Goal: Task Accomplishment & Management: Manage account settings

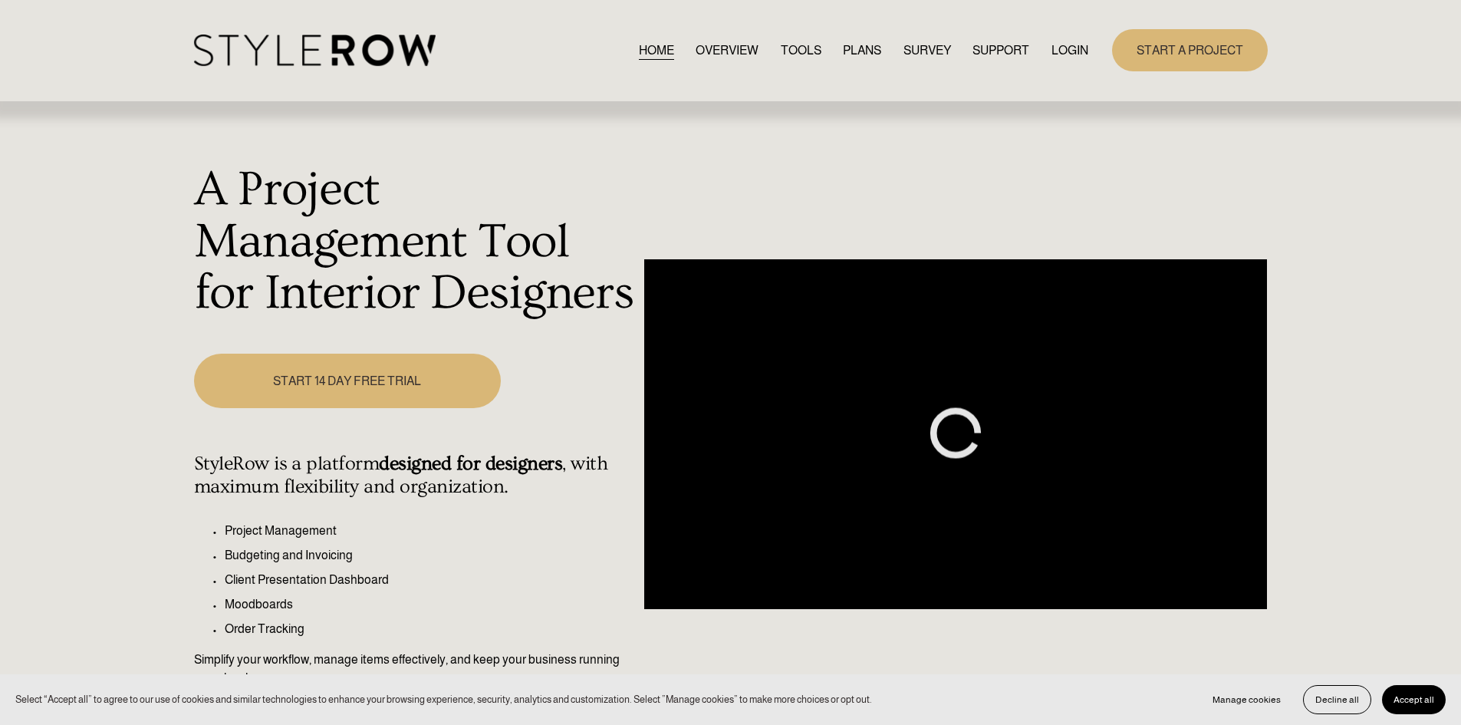
click at [1066, 46] on link "LOGIN" at bounding box center [1069, 50] width 37 height 21
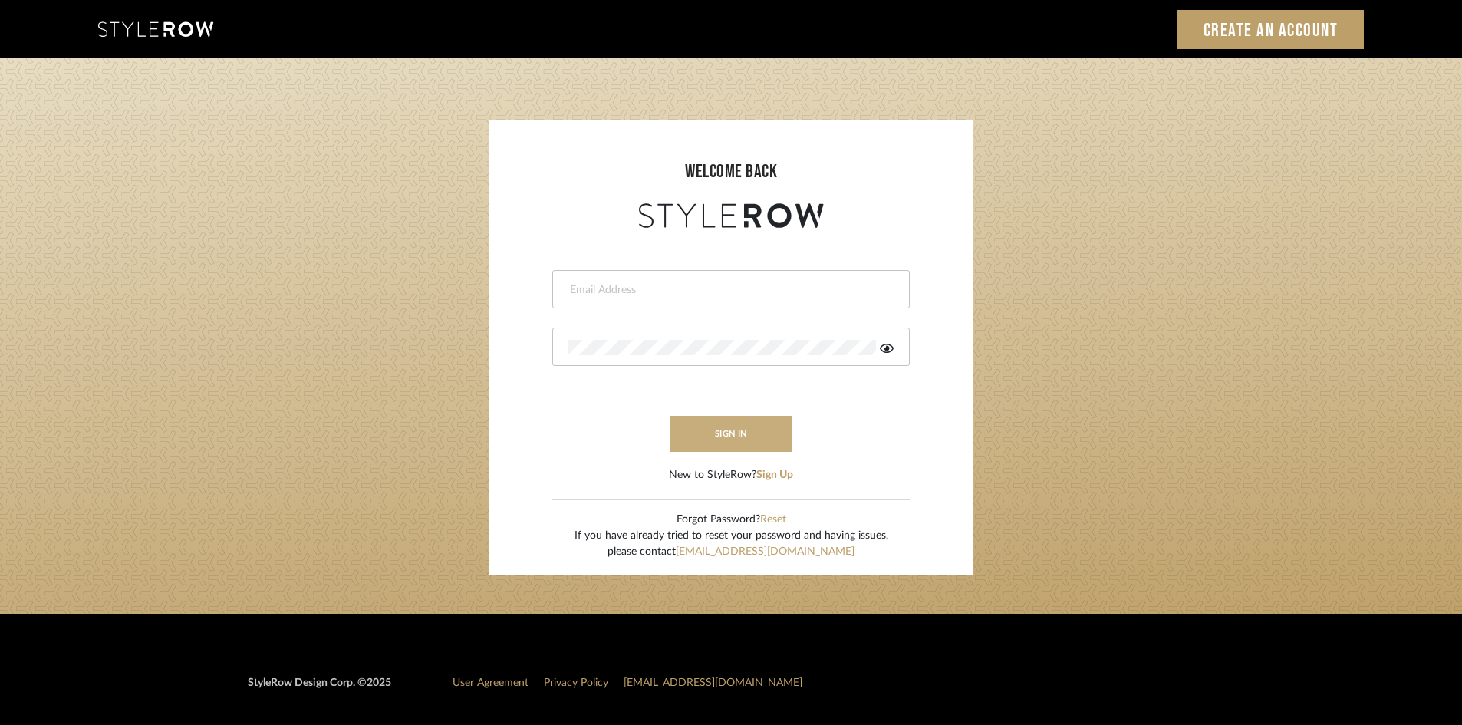
type input "chad@aurorafarewell.com"
click at [736, 433] on button "sign in" at bounding box center [730, 434] width 123 height 36
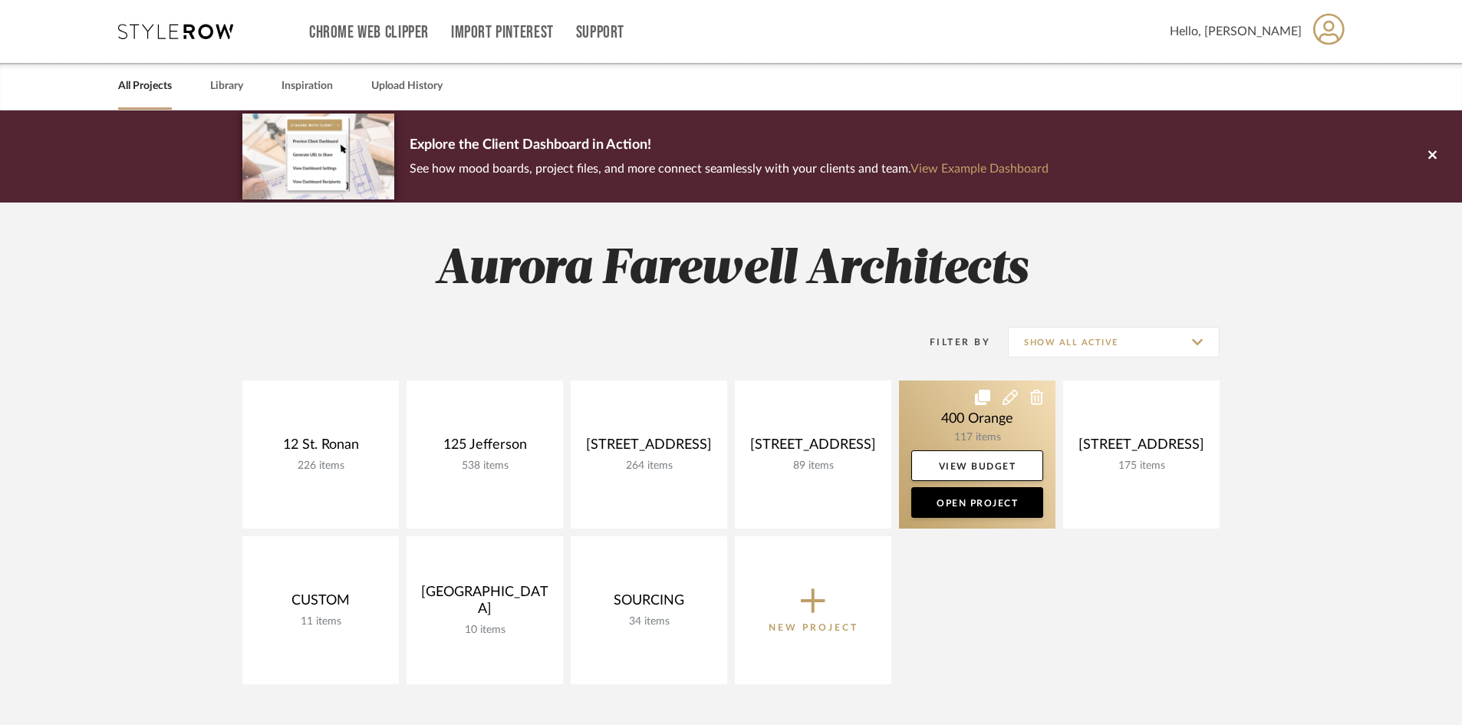
click at [979, 433] on link at bounding box center [977, 454] width 156 height 148
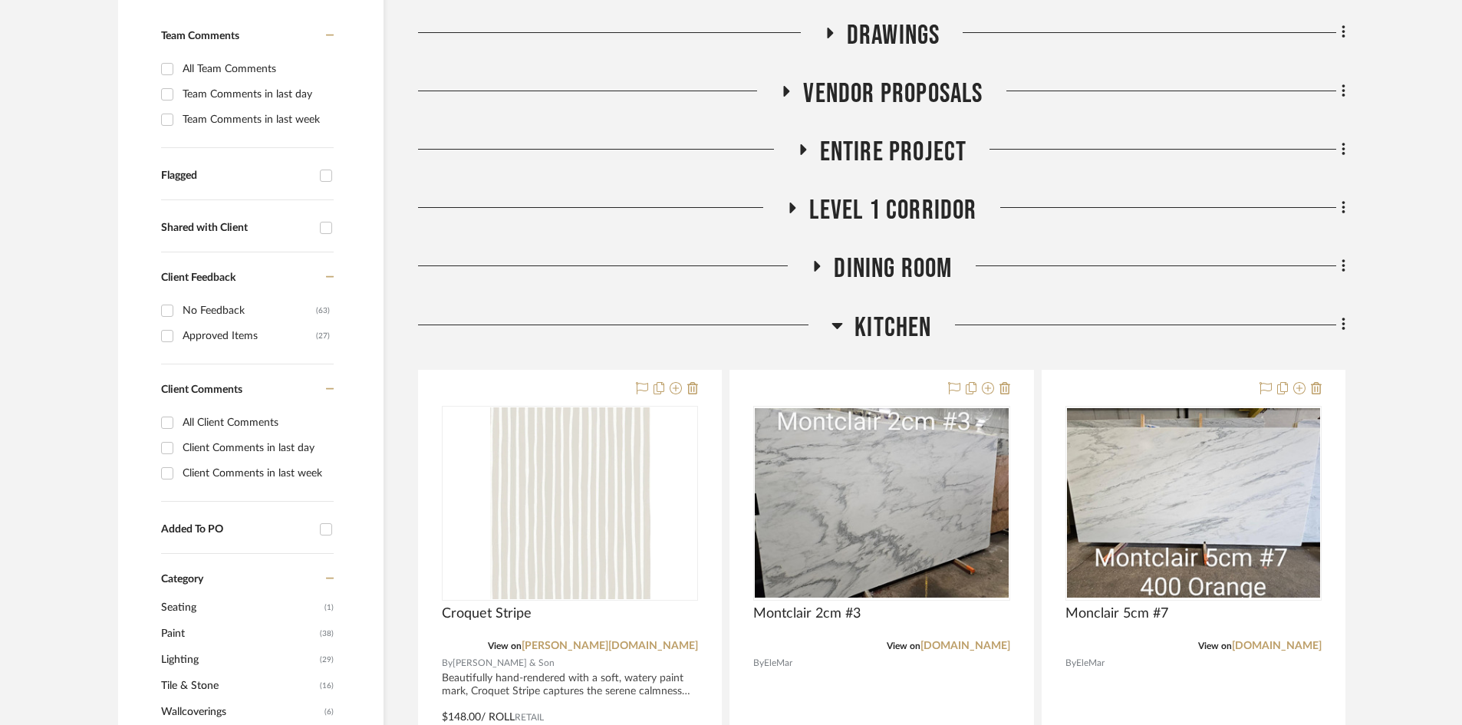
scroll to position [537, 0]
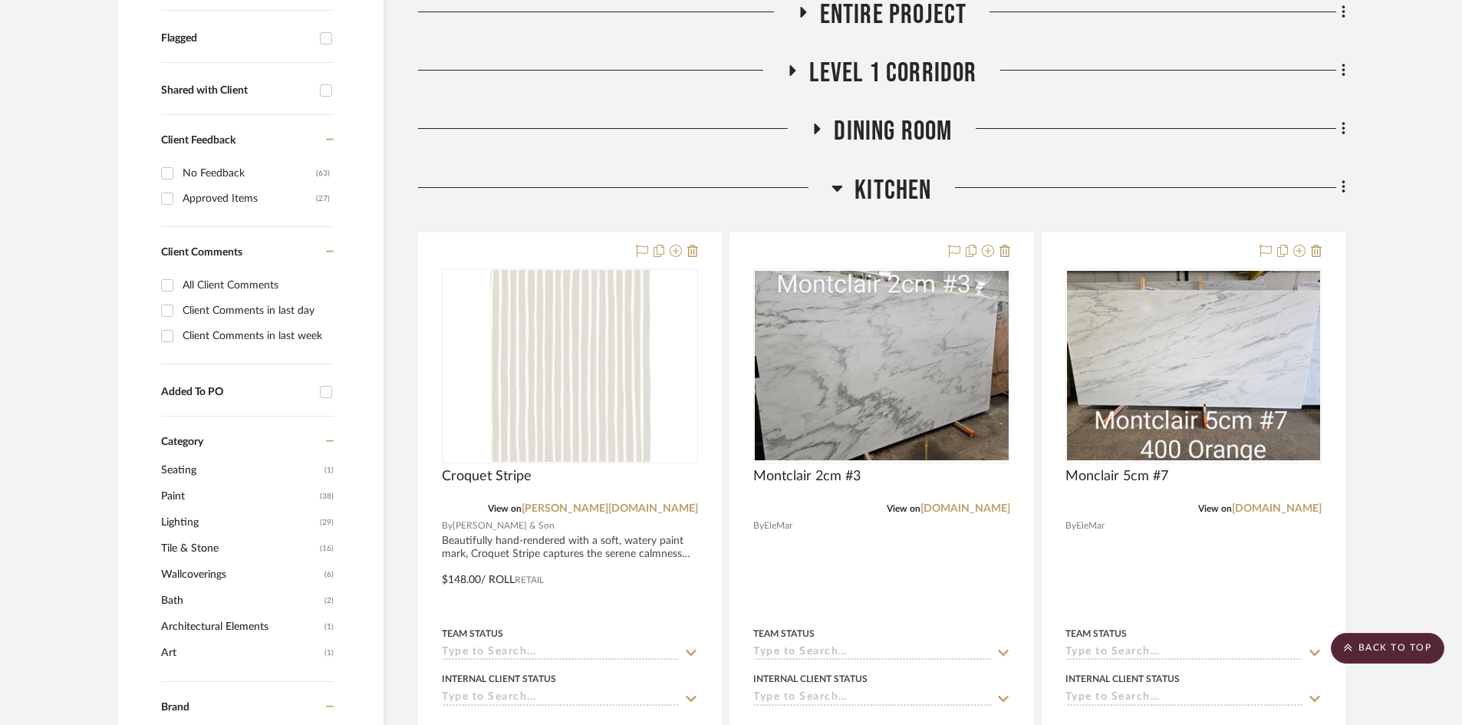
click at [860, 187] on span "Kitchen" at bounding box center [892, 190] width 77 height 33
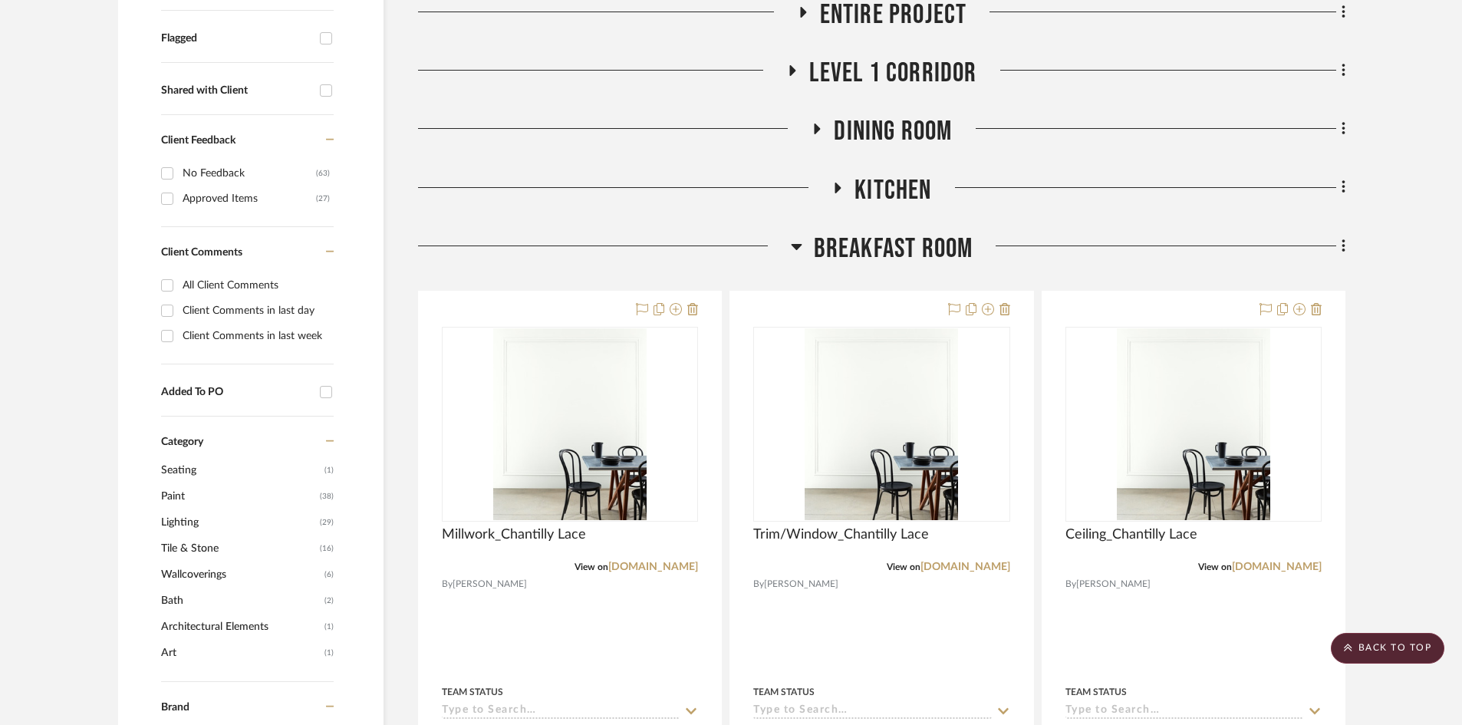
click at [872, 246] on span "Breakfast Room" at bounding box center [894, 248] width 160 height 33
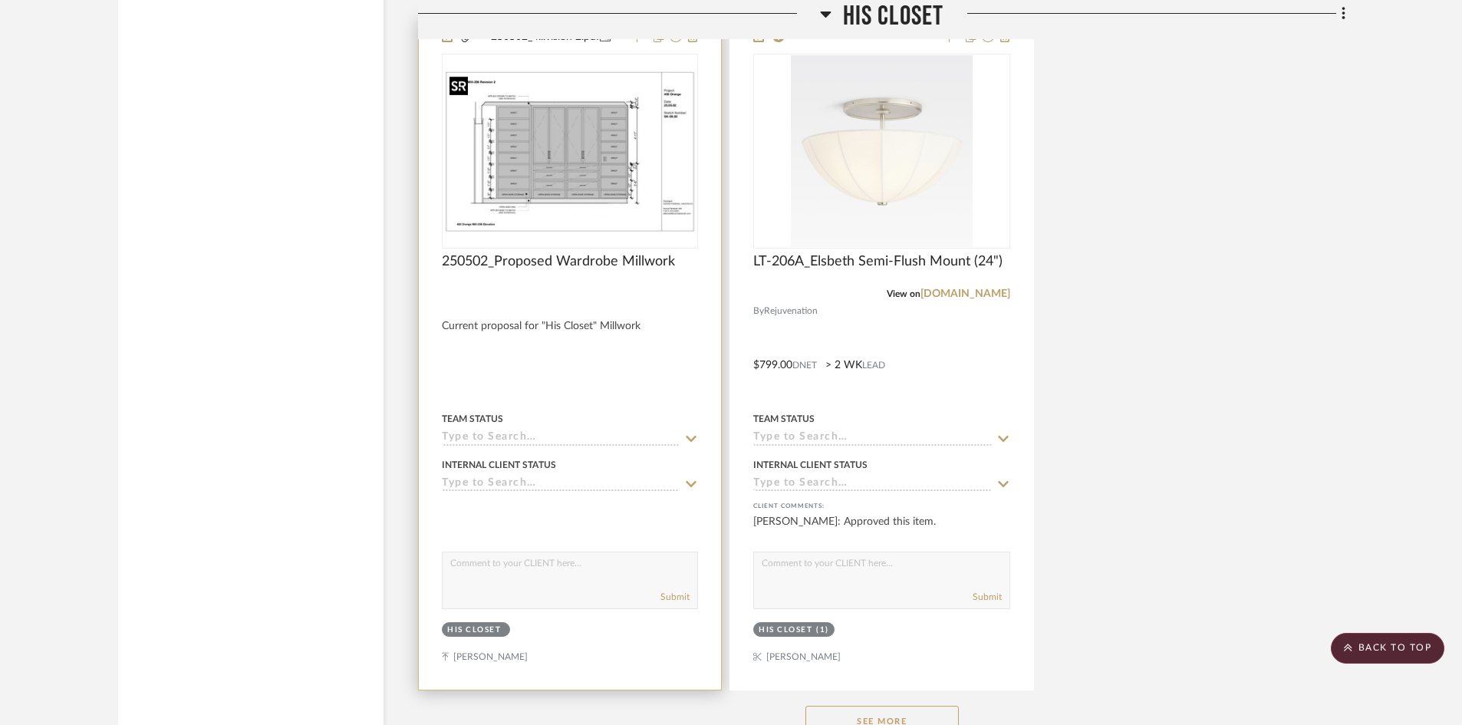
scroll to position [22429, 0]
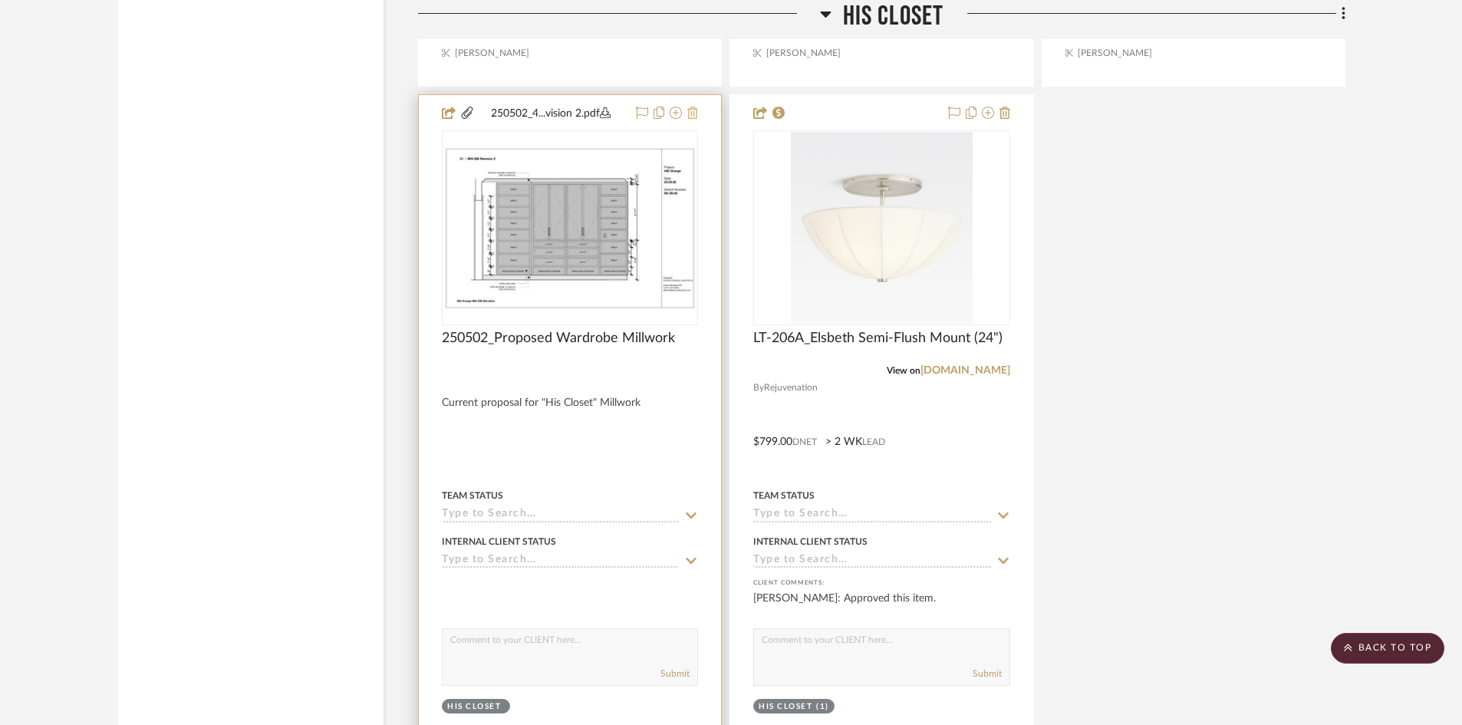
click at [690, 110] on icon at bounding box center [692, 113] width 11 height 12
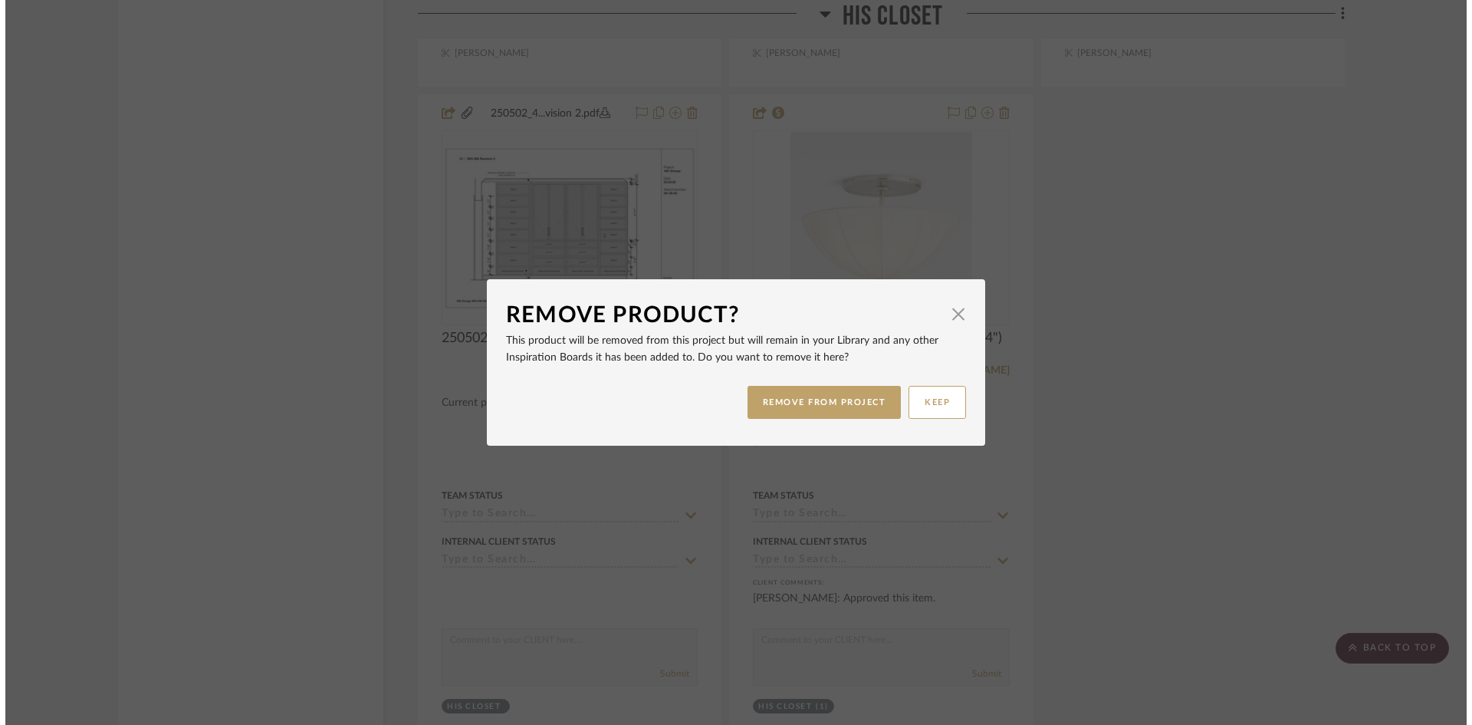
scroll to position [0, 0]
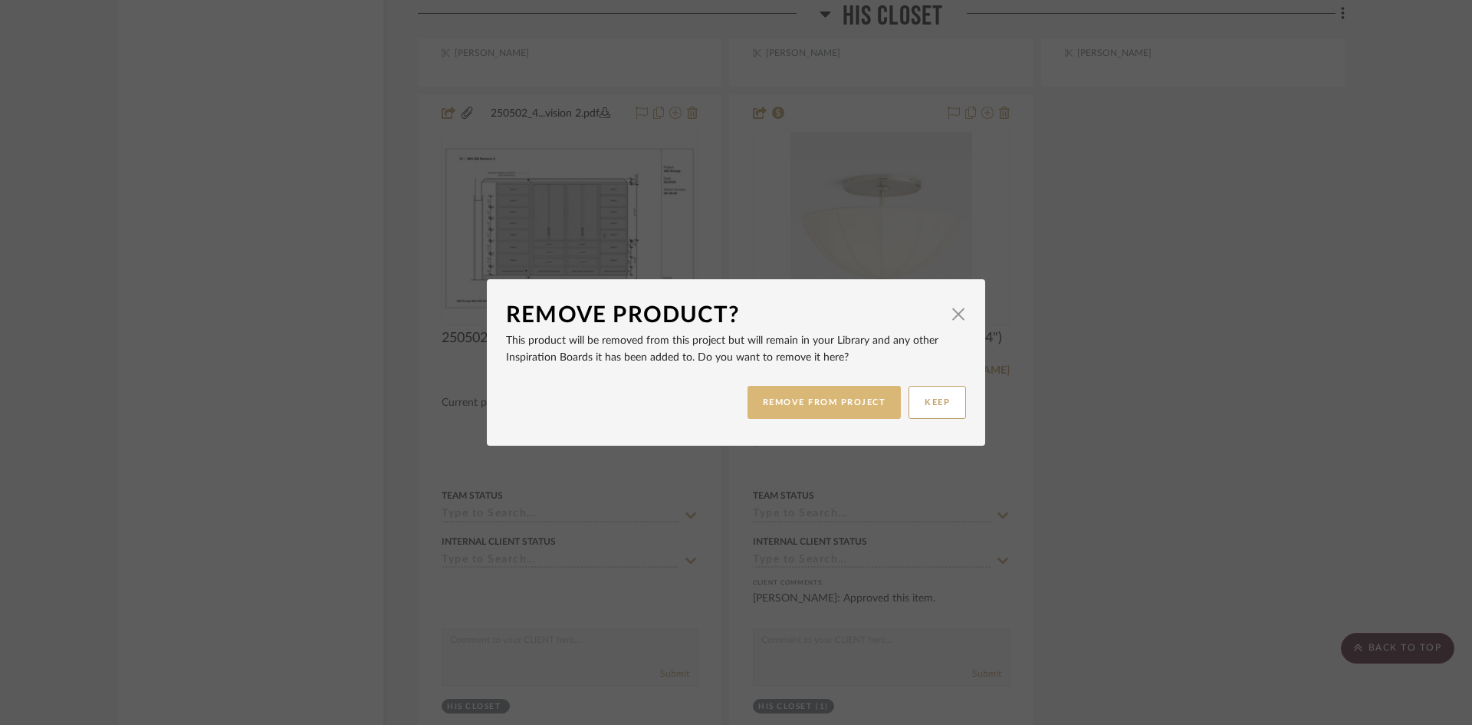
click at [783, 405] on button "REMOVE FROM PROJECT" at bounding box center [825, 402] width 154 height 33
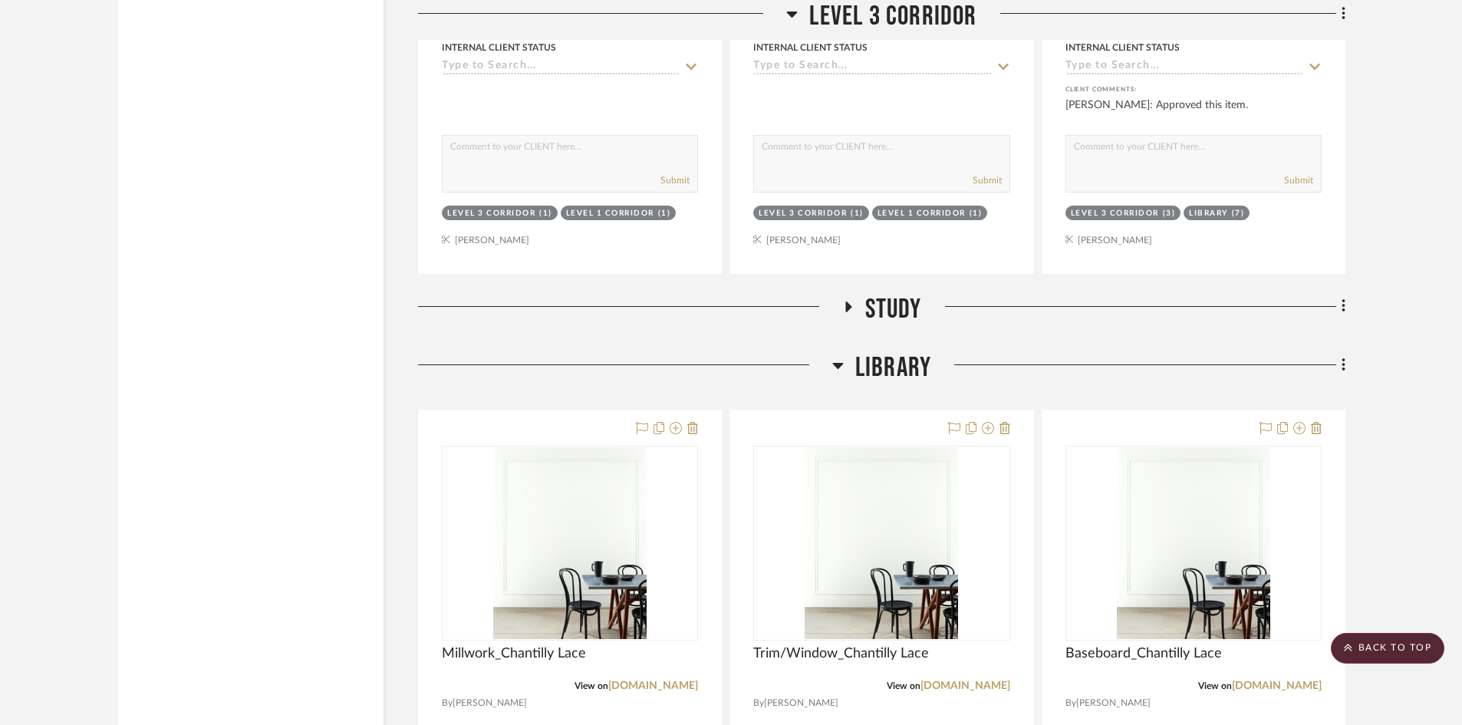
scroll to position [26493, 0]
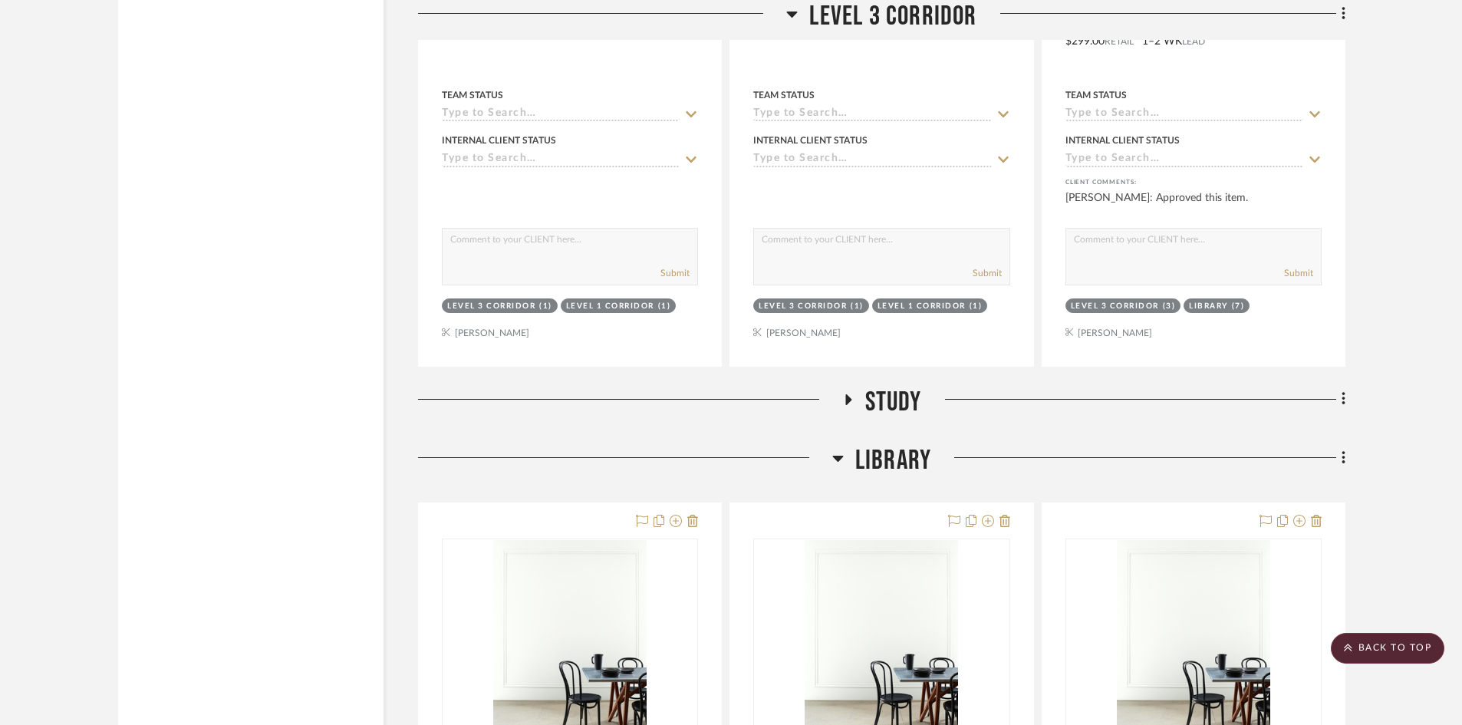
click at [896, 449] on span "Library" at bounding box center [893, 460] width 76 height 33
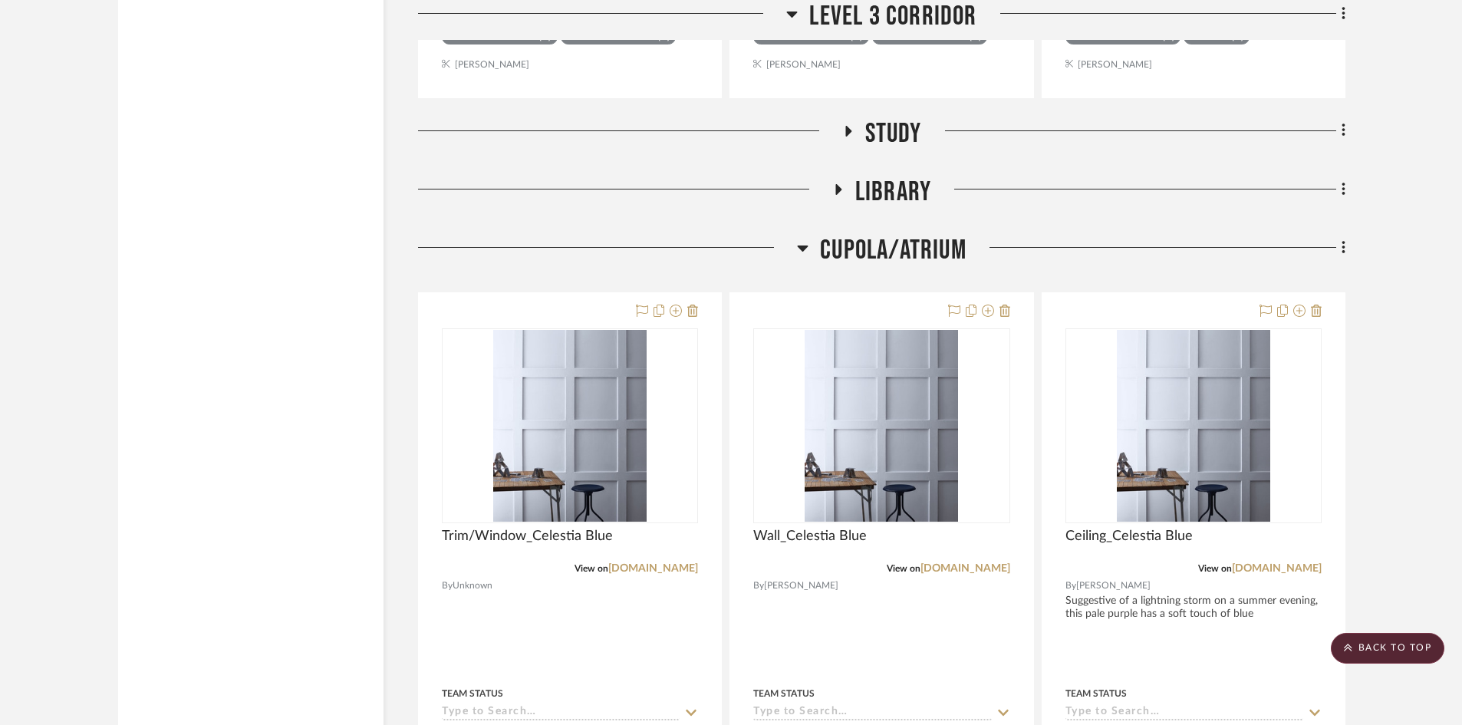
scroll to position [26877, 0]
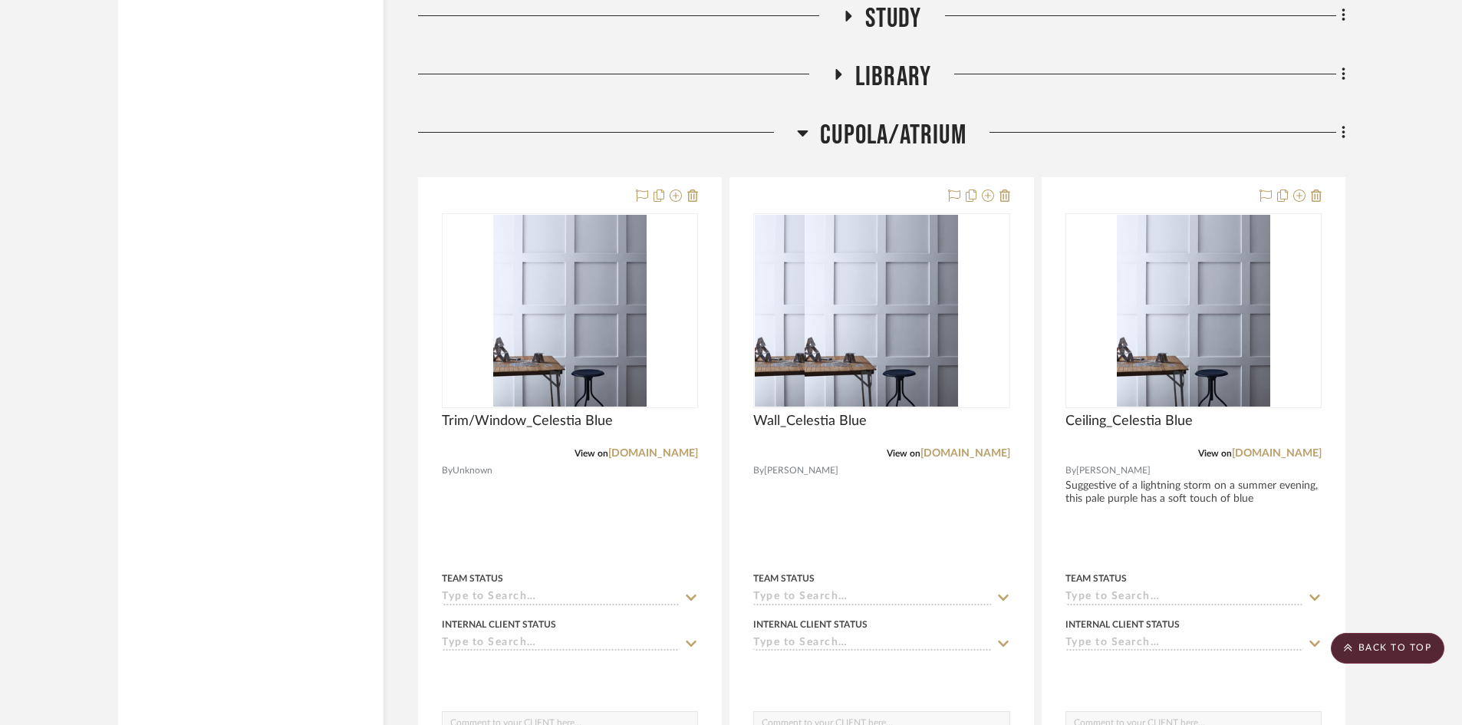
click at [919, 139] on span "Cupola/Atrium" at bounding box center [893, 135] width 146 height 33
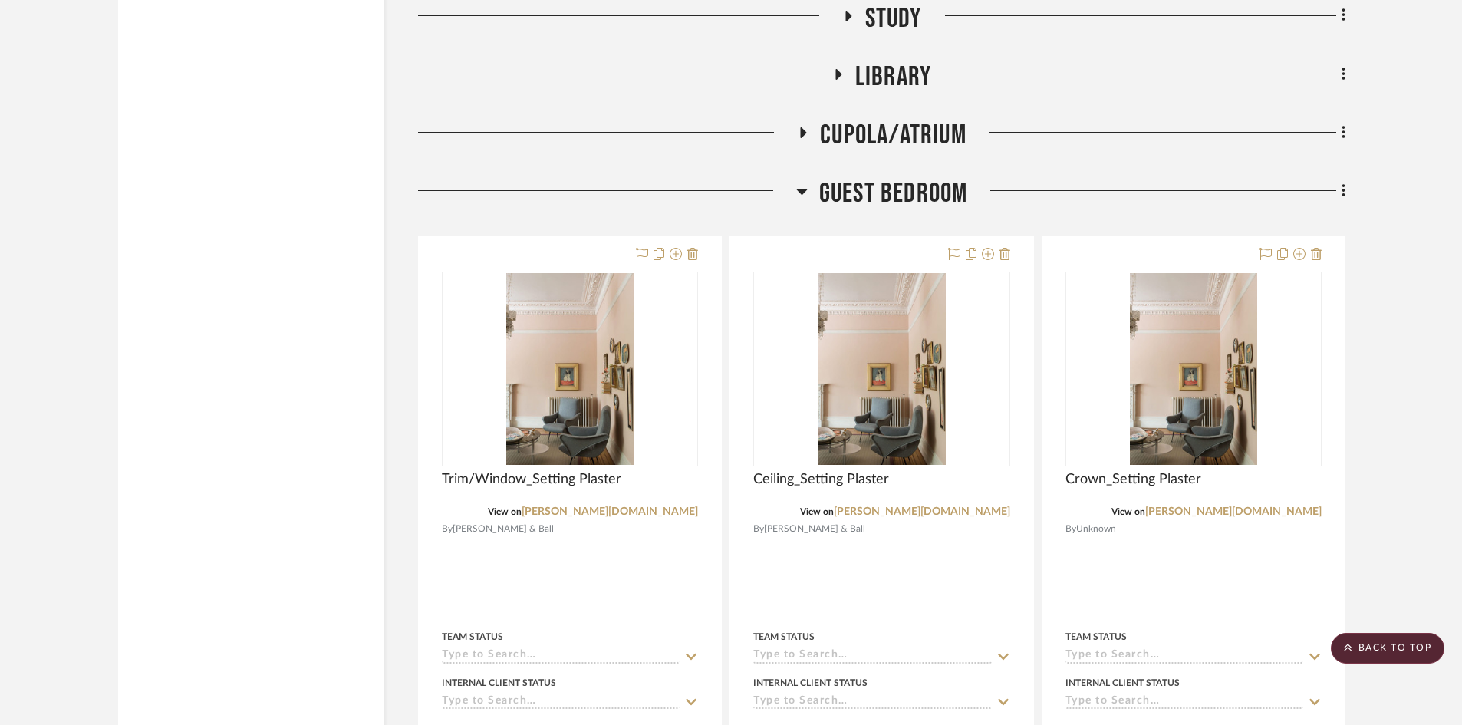
click at [895, 192] on span "Guest Bedroom" at bounding box center [893, 193] width 149 height 33
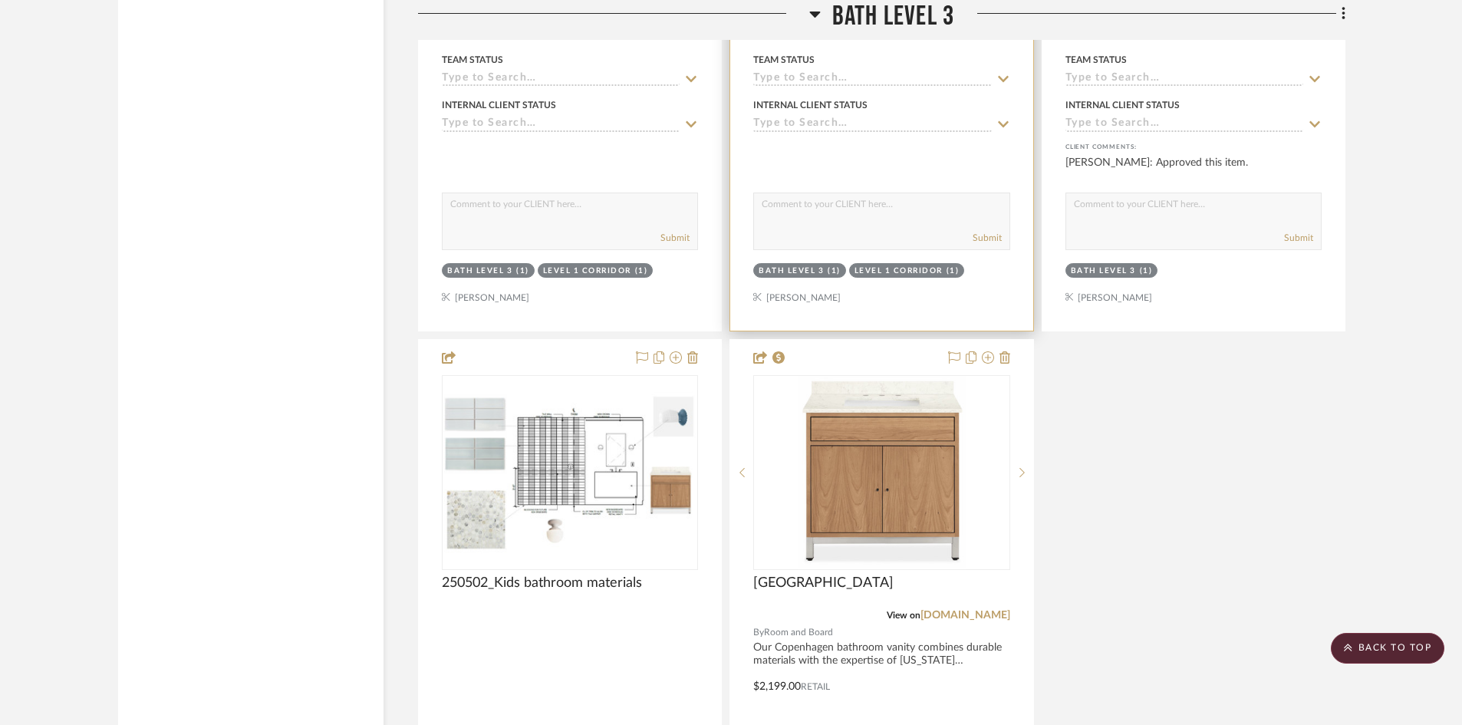
scroll to position [28410, 0]
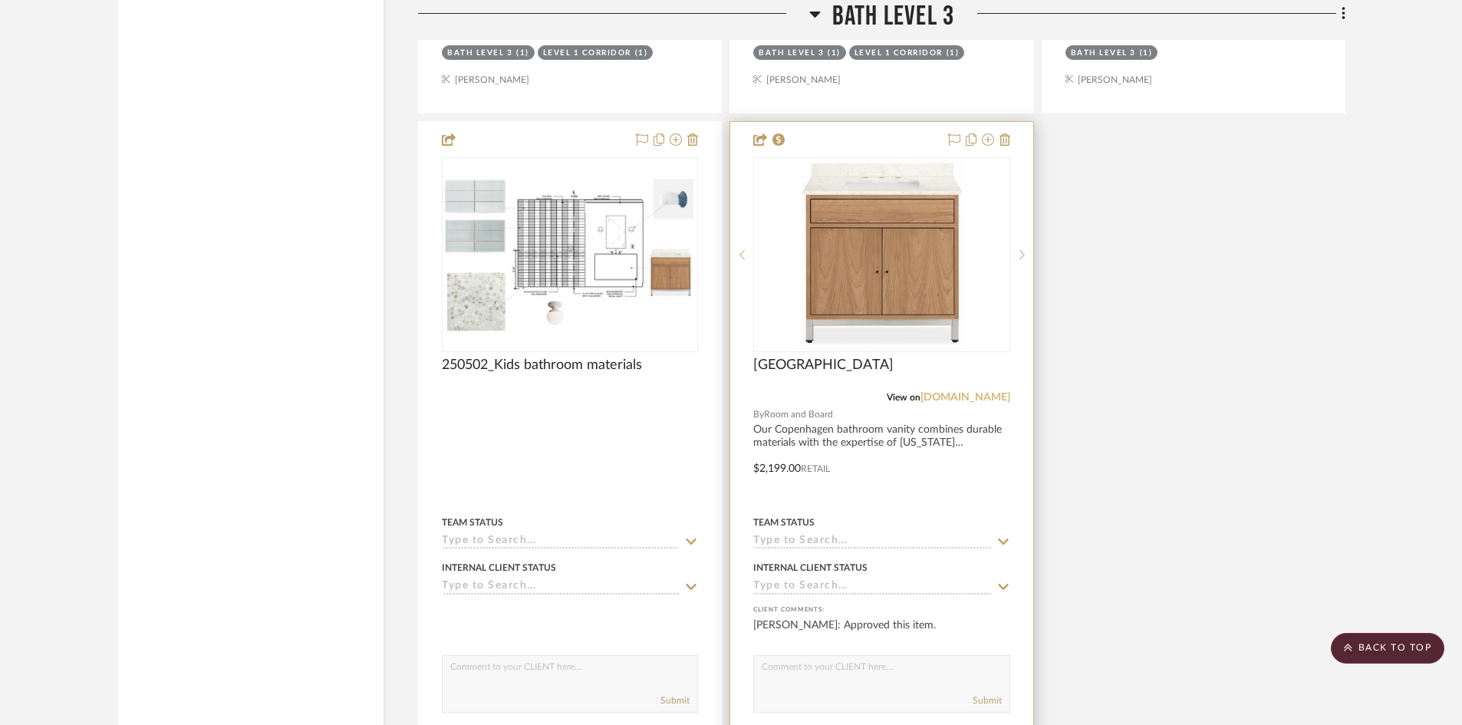
click at [955, 396] on link "[DOMAIN_NAME]" at bounding box center [965, 397] width 90 height 11
click at [919, 453] on div at bounding box center [881, 457] width 302 height 671
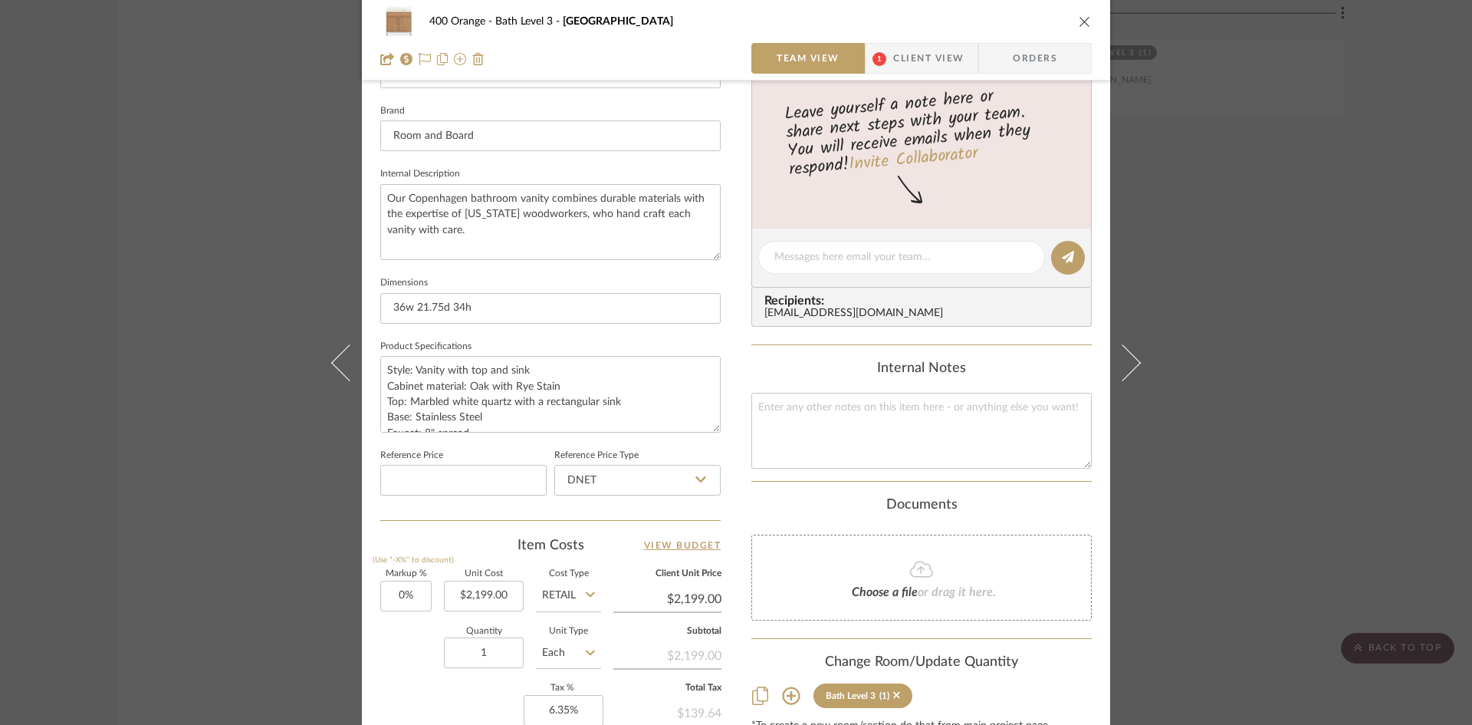
scroll to position [166, 0]
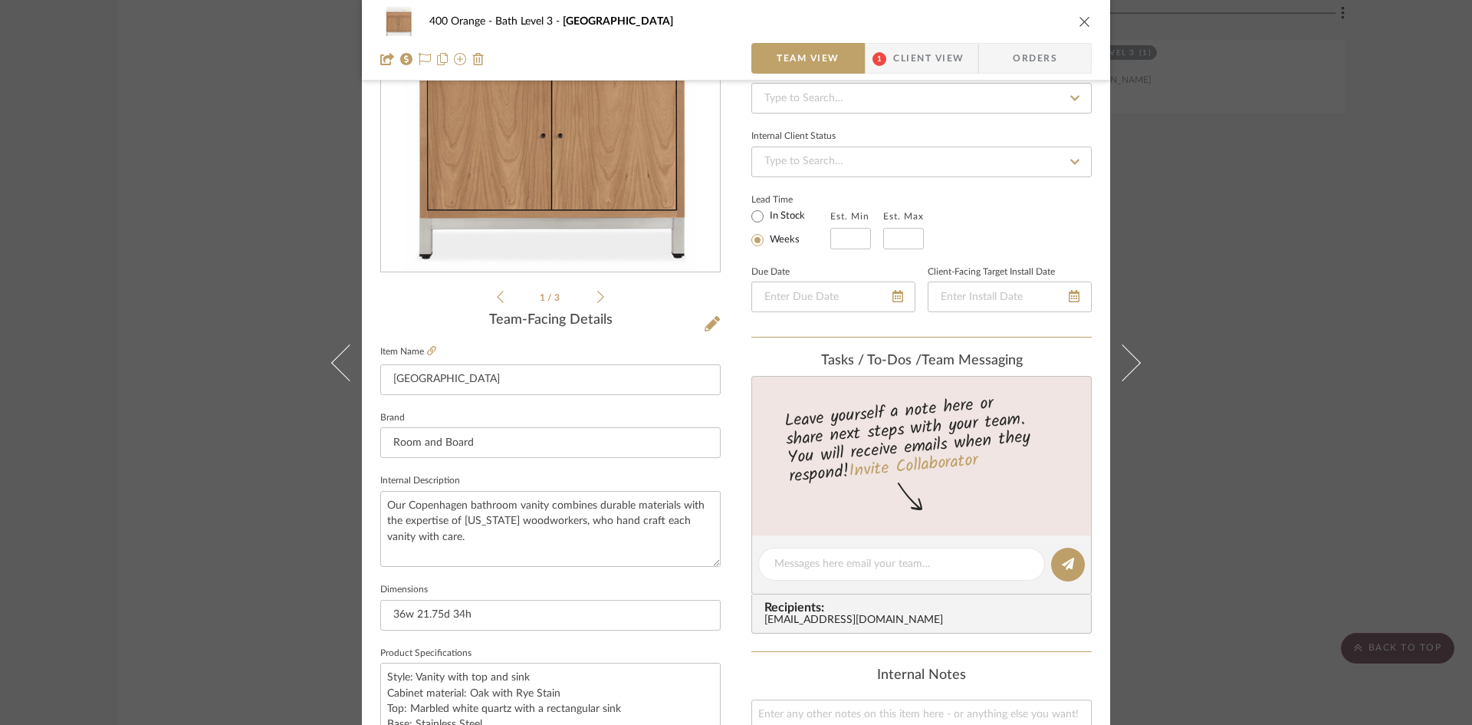
click at [1082, 21] on icon "close" at bounding box center [1085, 21] width 12 height 12
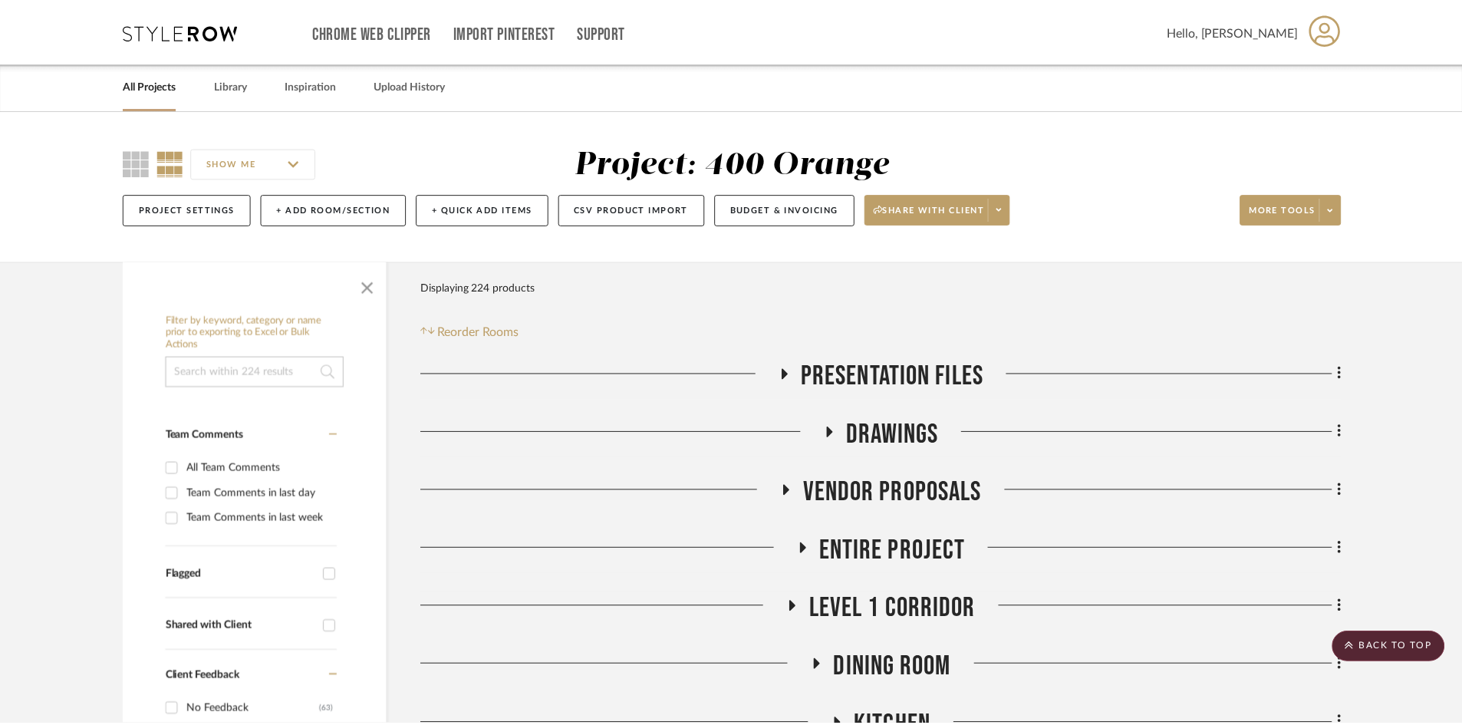
scroll to position [28410, 0]
